Goal: Check status: Check status

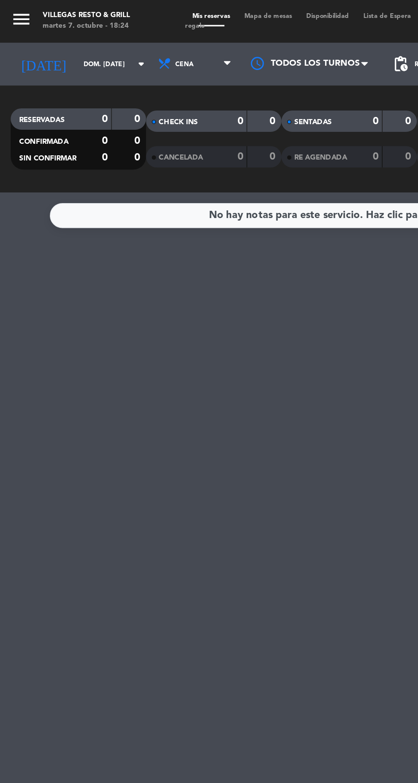
click at [46, 44] on input "dom. [DATE]" at bounding box center [73, 38] width 54 height 13
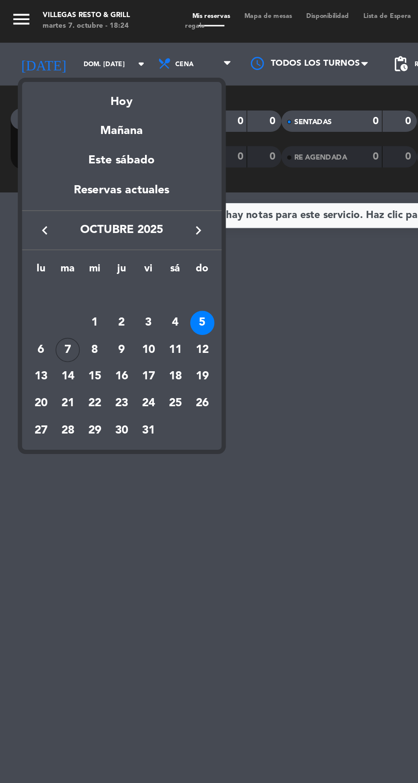
click at [68, 63] on div "Hoy" at bounding box center [72, 57] width 119 height 17
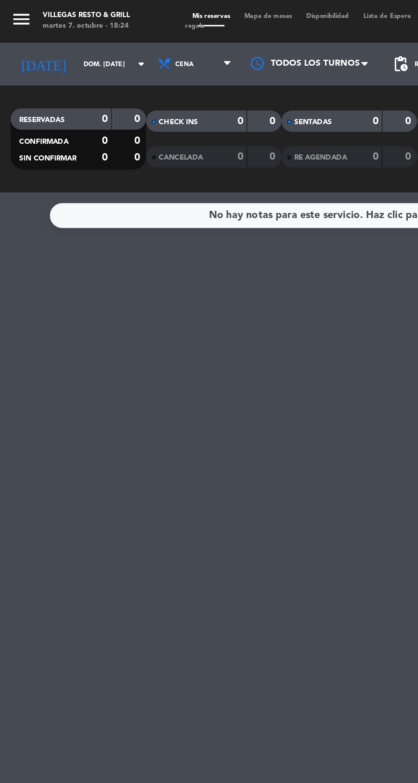
type input "[DATE] oct."
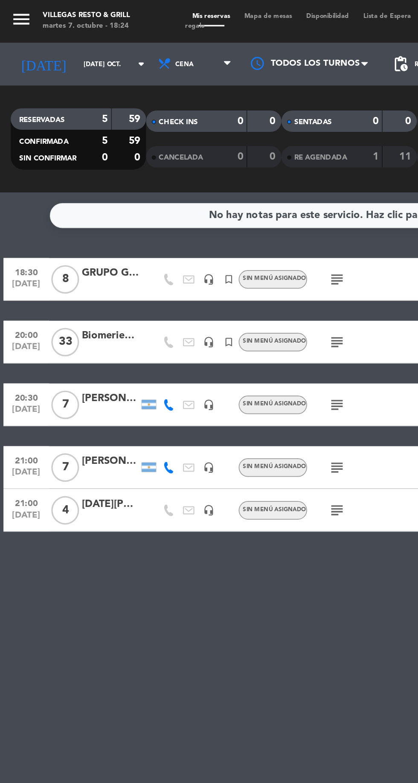
click at [197, 205] on icon "subject" at bounding box center [202, 205] width 10 height 10
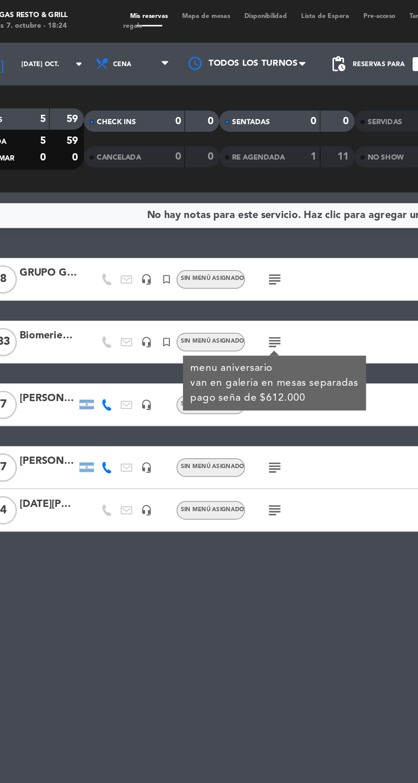
click at [198, 206] on icon "subject" at bounding box center [202, 205] width 10 height 10
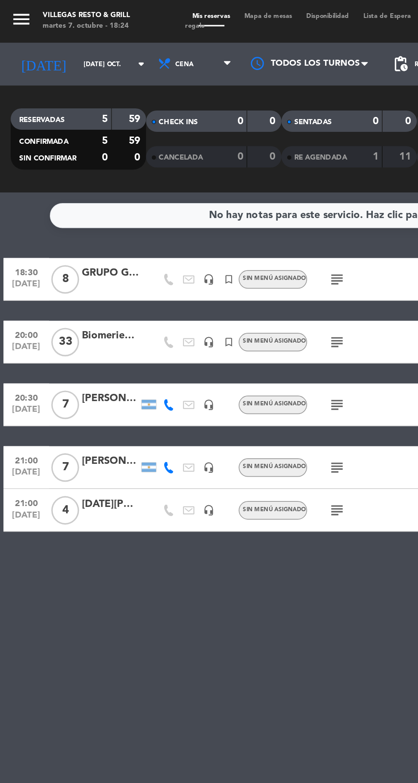
click at [200, 171] on icon "subject" at bounding box center [202, 167] width 10 height 10
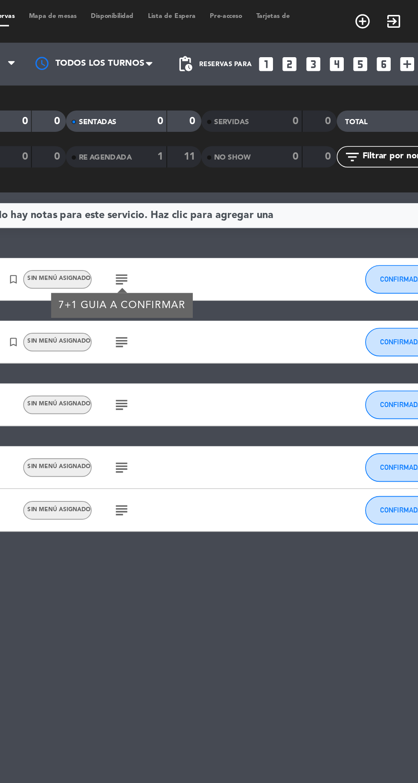
click at [200, 246] on icon "subject" at bounding box center [202, 242] width 10 height 10
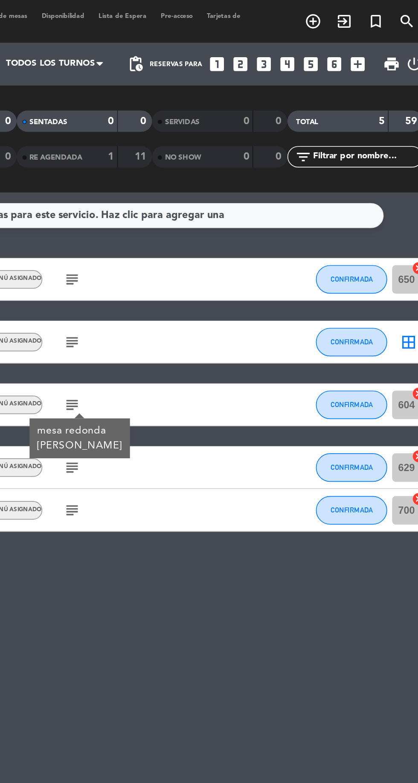
click at [201, 302] on icon "subject" at bounding box center [202, 305] width 10 height 10
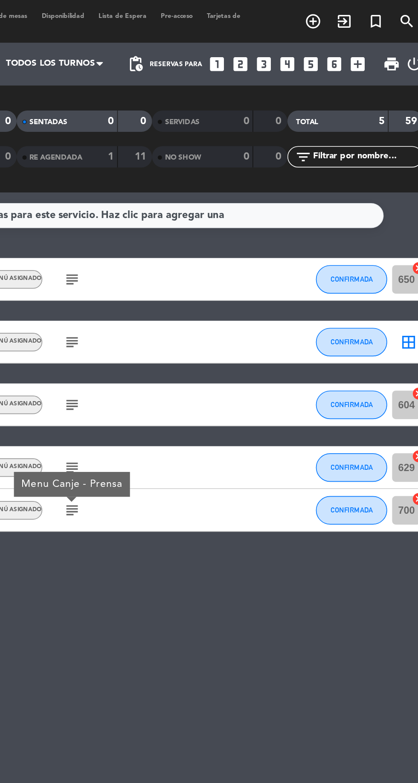
click at [199, 289] on div "Menu Canje - Prensa" at bounding box center [201, 289] width 61 height 9
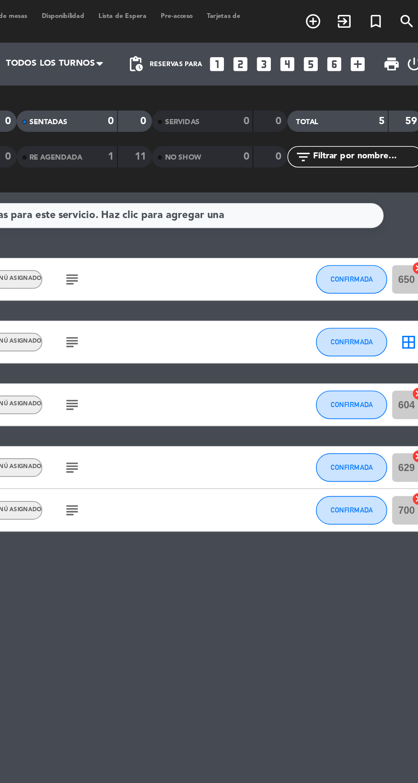
click at [199, 279] on icon "subject" at bounding box center [202, 280] width 10 height 10
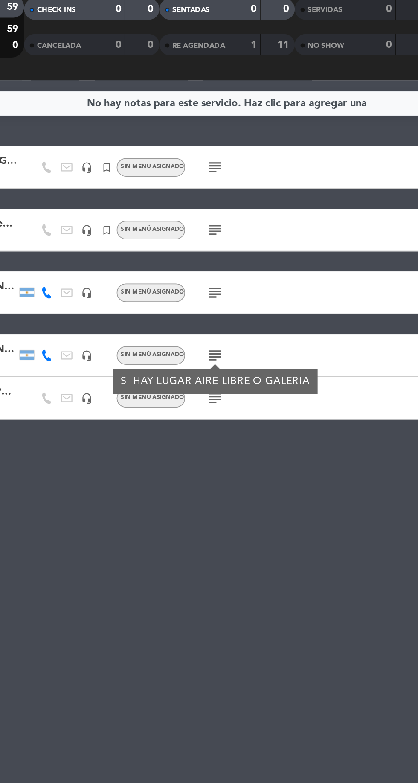
click at [200, 282] on icon "subject" at bounding box center [202, 280] width 10 height 10
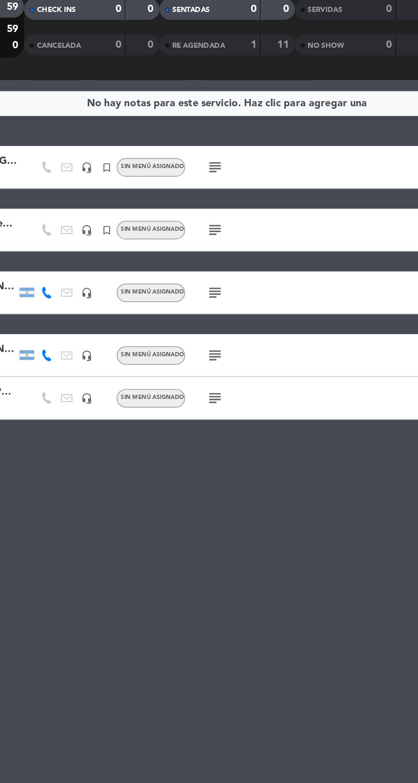
click at [189, 310] on div "subject" at bounding box center [220, 305] width 72 height 25
click at [199, 308] on icon "subject" at bounding box center [202, 305] width 10 height 10
